Goal: Navigation & Orientation: Find specific page/section

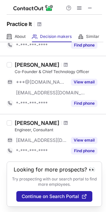
scroll to position [338, 0]
click at [67, 62] on span at bounding box center [65, 64] width 4 height 5
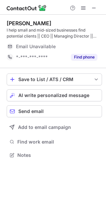
scroll to position [150, 106]
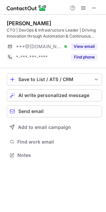
scroll to position [150, 106]
